Goal: Navigation & Orientation: Go to known website

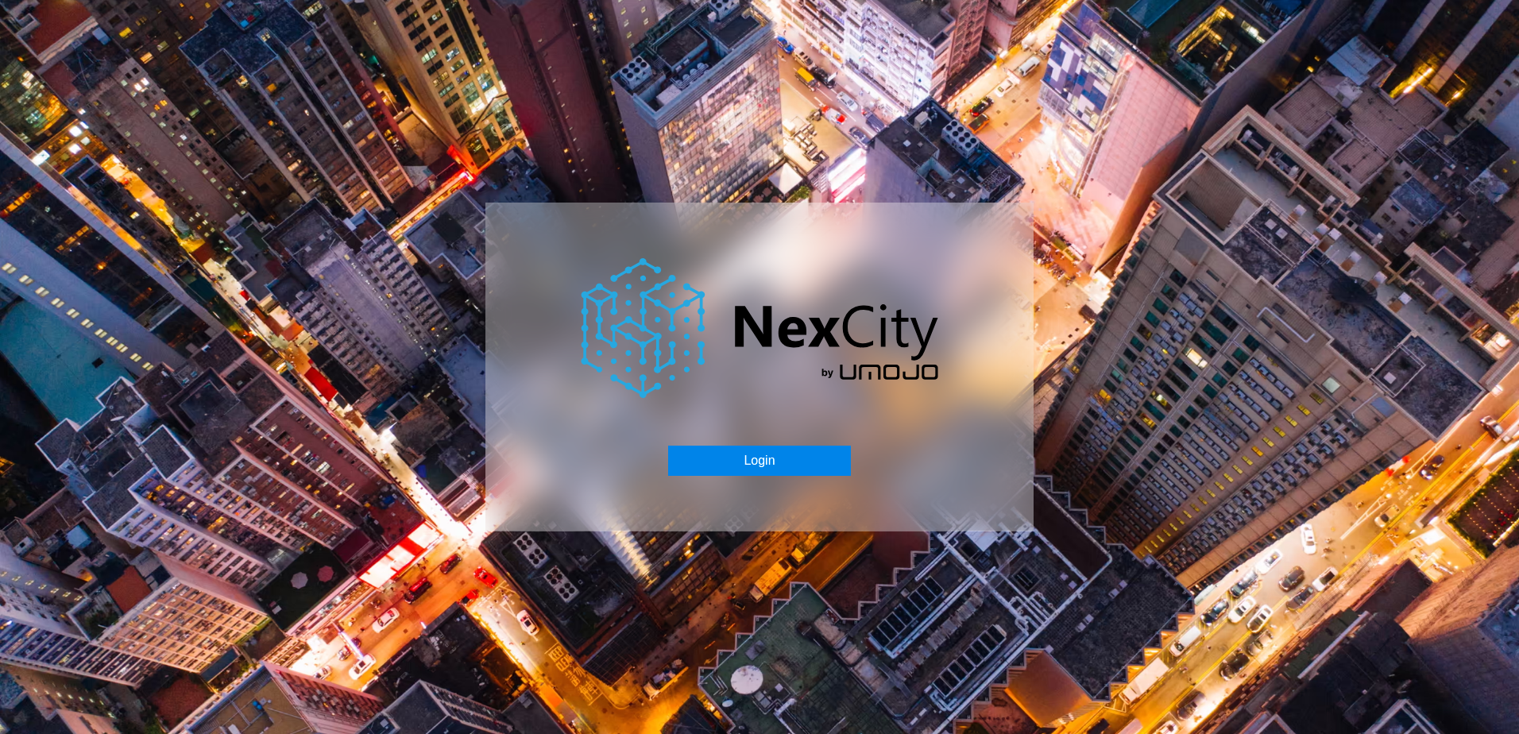
click at [757, 472] on button "Login" at bounding box center [759, 461] width 182 height 30
click at [747, 465] on button "Login" at bounding box center [759, 461] width 182 height 30
click at [771, 467] on button "Login" at bounding box center [759, 461] width 182 height 30
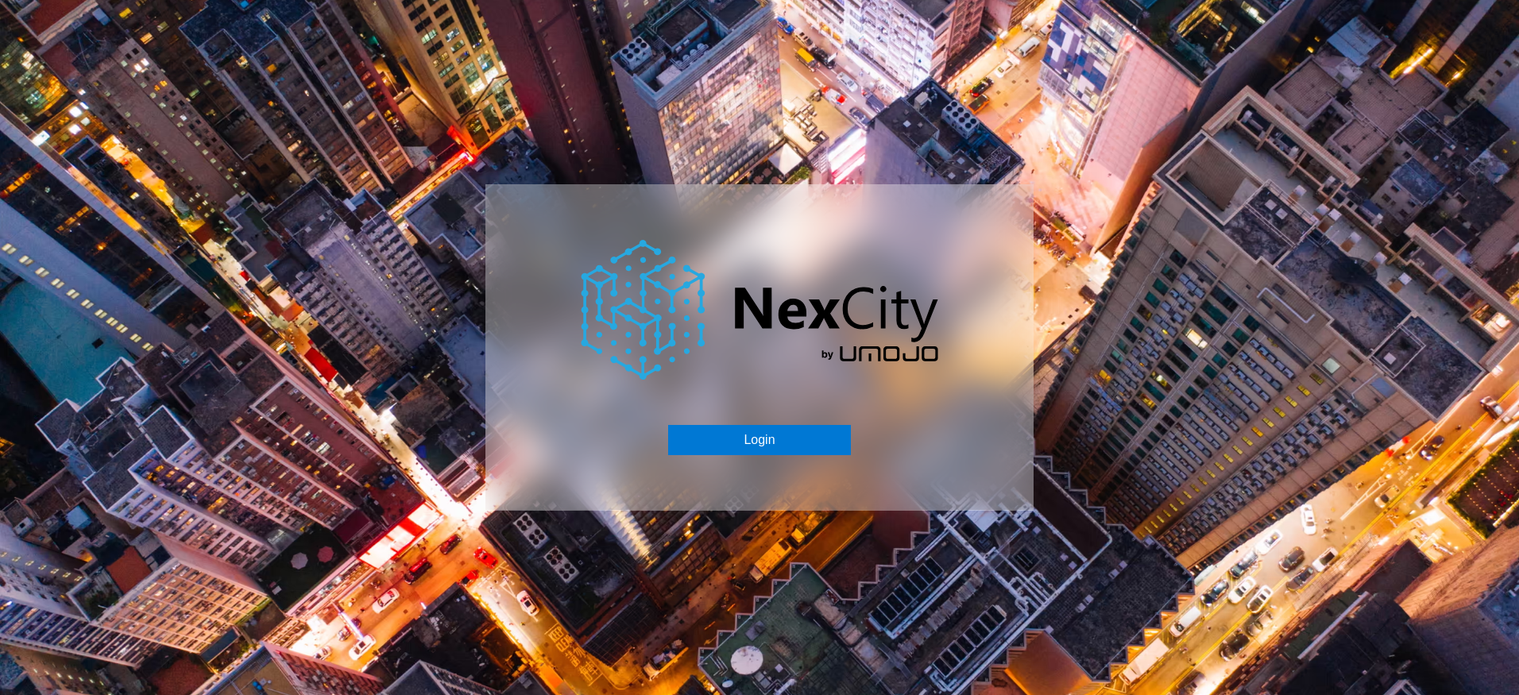
click at [834, 58] on div "Login" at bounding box center [759, 347] width 1519 height 695
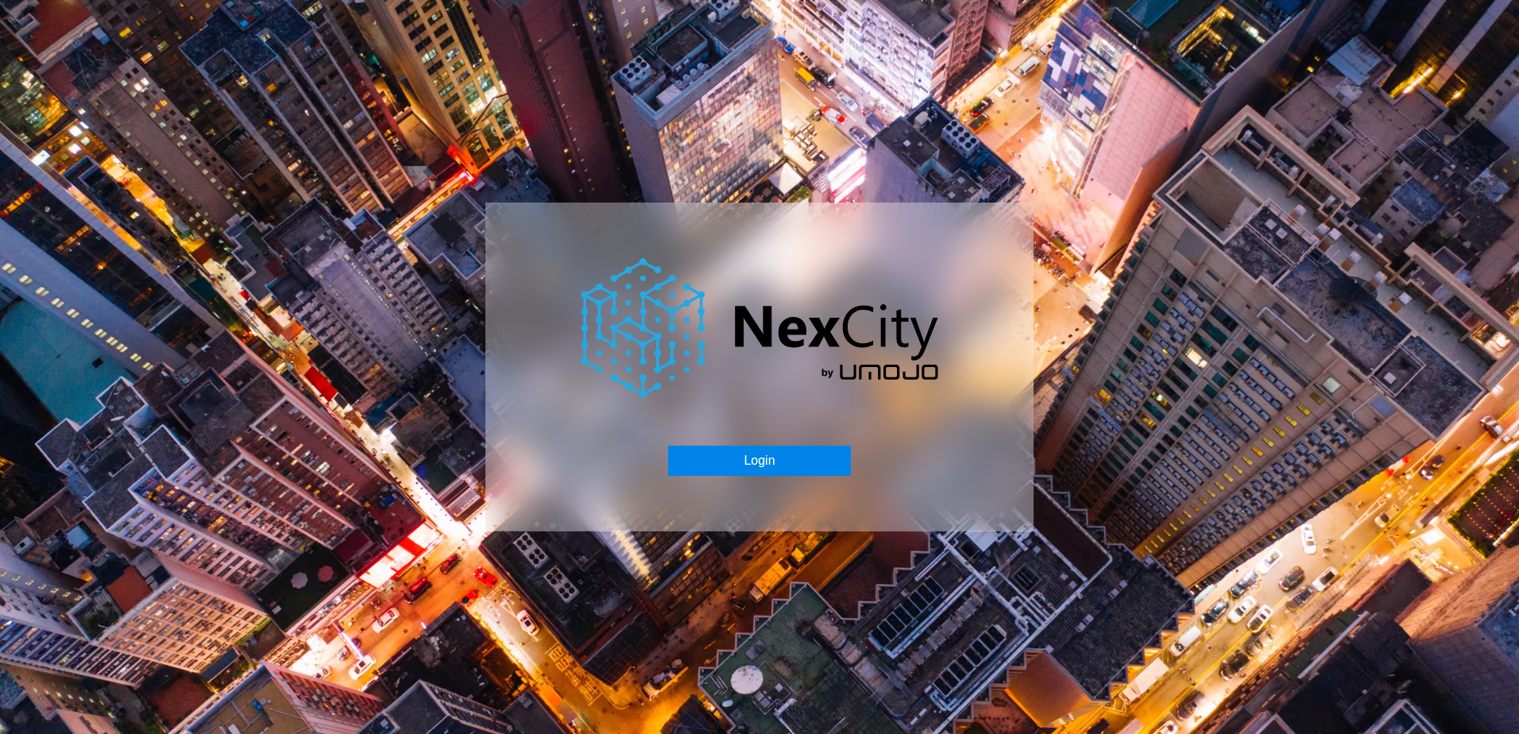
click at [758, 456] on button "Login" at bounding box center [759, 461] width 182 height 30
click at [433, 177] on div "Login" at bounding box center [759, 367] width 1519 height 734
click at [757, 443] on div "Login" at bounding box center [760, 367] width 548 height 328
click at [762, 457] on button "Login" at bounding box center [759, 461] width 182 height 30
